Goal: Communication & Community: Answer question/provide support

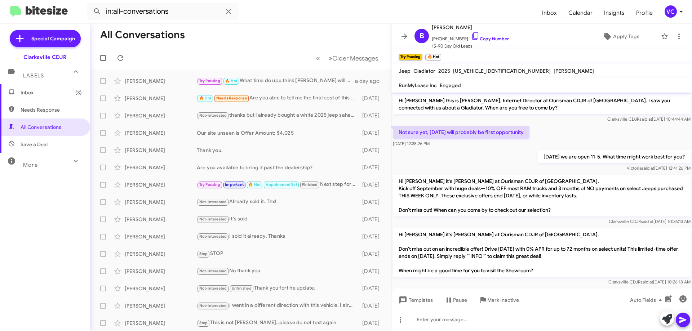
scroll to position [222, 0]
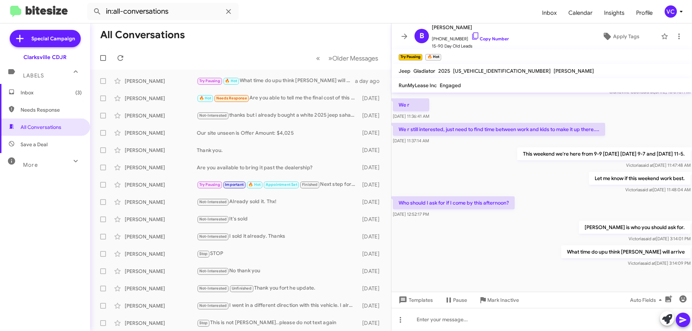
click at [564, 270] on div at bounding box center [541, 279] width 300 height 23
drag, startPoint x: 569, startPoint y: 235, endPoint x: 566, endPoint y: 231, distance: 4.9
click at [568, 233] on div "[PERSON_NAME] is who you should ask for. [PERSON_NAME] said at [DATE] 3:14:01 PM" at bounding box center [541, 231] width 300 height 24
click at [499, 156] on div "This weekend we're here from 9-9 [DATE] [DATE] 9-7 and [DATE] 11-5. [PERSON_NAM…" at bounding box center [541, 158] width 300 height 24
click at [538, 209] on div "Who should I ask for if I come by this afternoon? [DATE] 12:52:17 PM" at bounding box center [541, 207] width 300 height 24
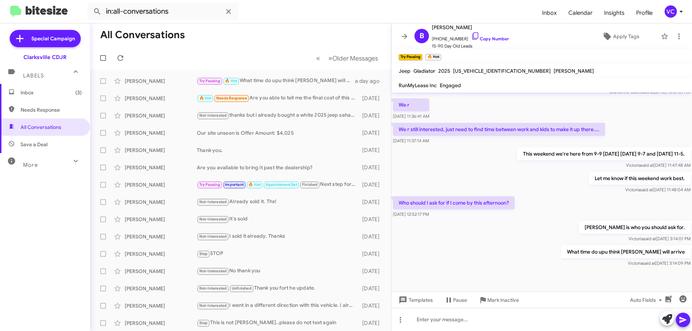
drag, startPoint x: 623, startPoint y: 222, endPoint x: 603, endPoint y: 156, distance: 69.1
click at [624, 220] on div "[PERSON_NAME] is who you should ask for. [PERSON_NAME] said at [DATE] 3:14:01 PM" at bounding box center [541, 231] width 300 height 24
drag, startPoint x: 535, startPoint y: 242, endPoint x: 540, endPoint y: 249, distance: 8.7
click at [540, 249] on div "Hi [PERSON_NAME] this is [PERSON_NAME], Internet Director at Ourisman CDJR of […" at bounding box center [541, 70] width 300 height 398
click at [542, 194] on div "Let me know if this weekend work best. [PERSON_NAME] said at [DATE] 11:48:04 AM" at bounding box center [541, 182] width 300 height 24
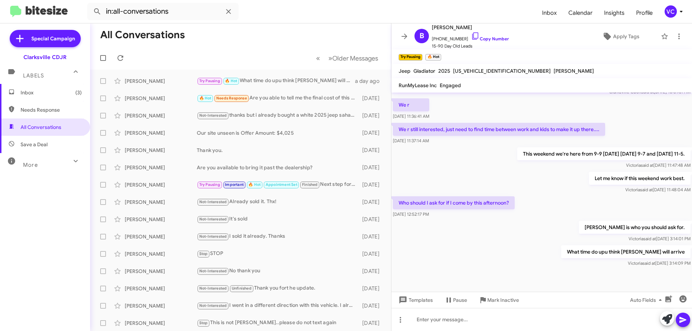
click at [276, 43] on mat-toolbar-row "All Conversations" at bounding box center [240, 34] width 301 height 23
